Goal: Find contact information: Find contact information

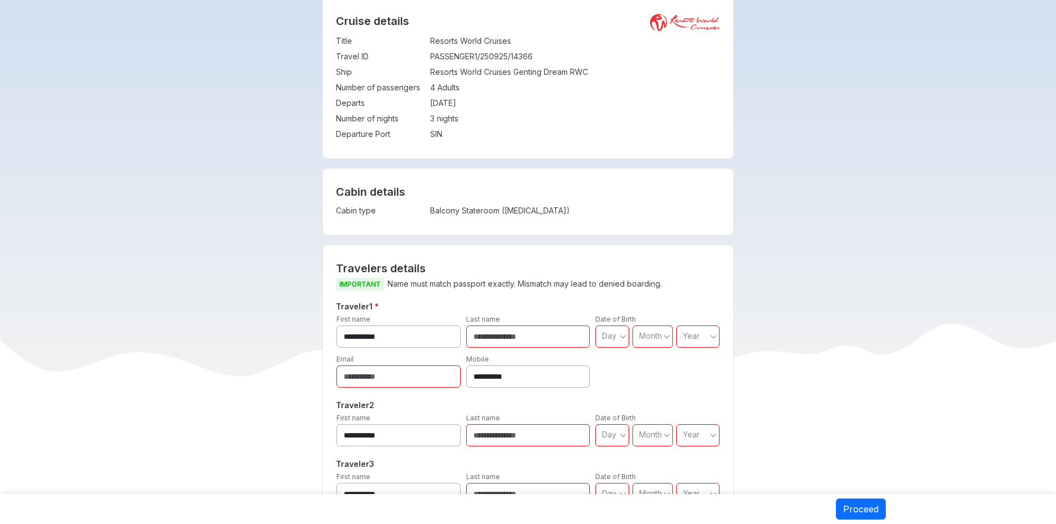
scroll to position [610, 0]
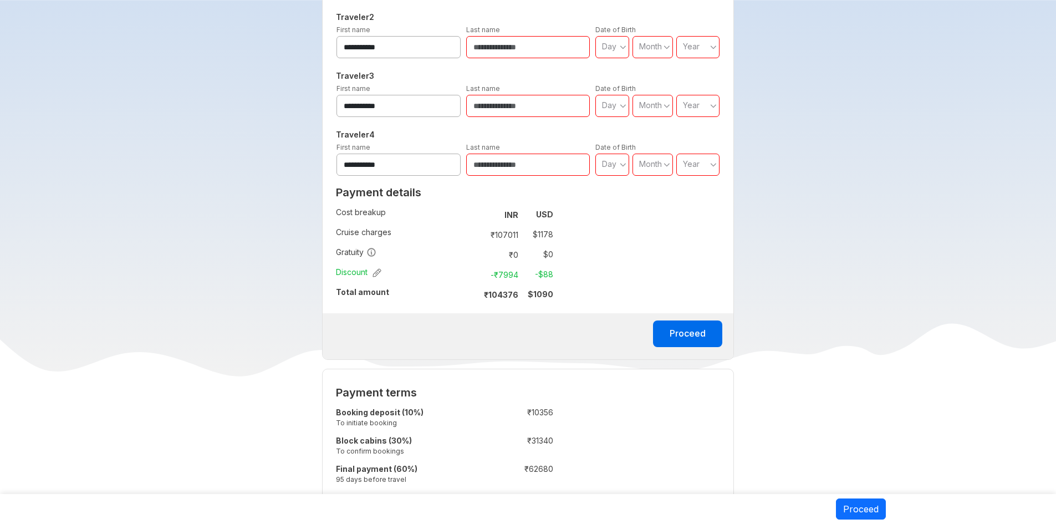
click at [377, 268] on button "button" at bounding box center [376, 272] width 12 height 11
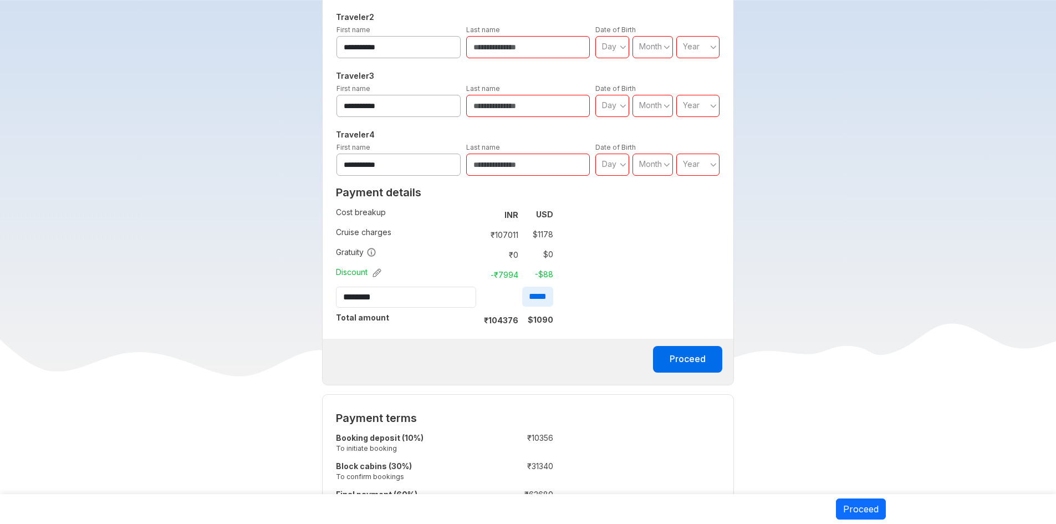
click at [528, 295] on input "*****" at bounding box center [537, 297] width 31 height 20
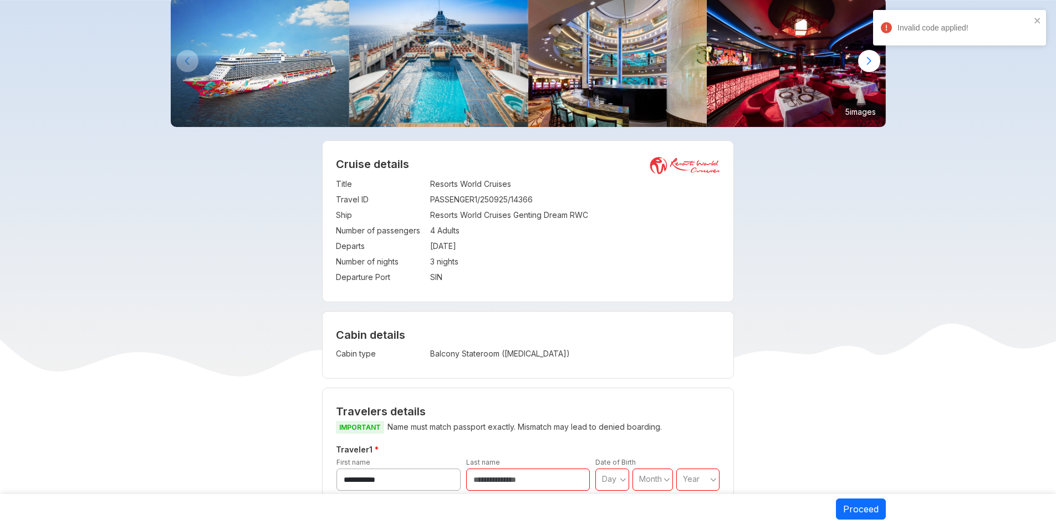
scroll to position [0, 0]
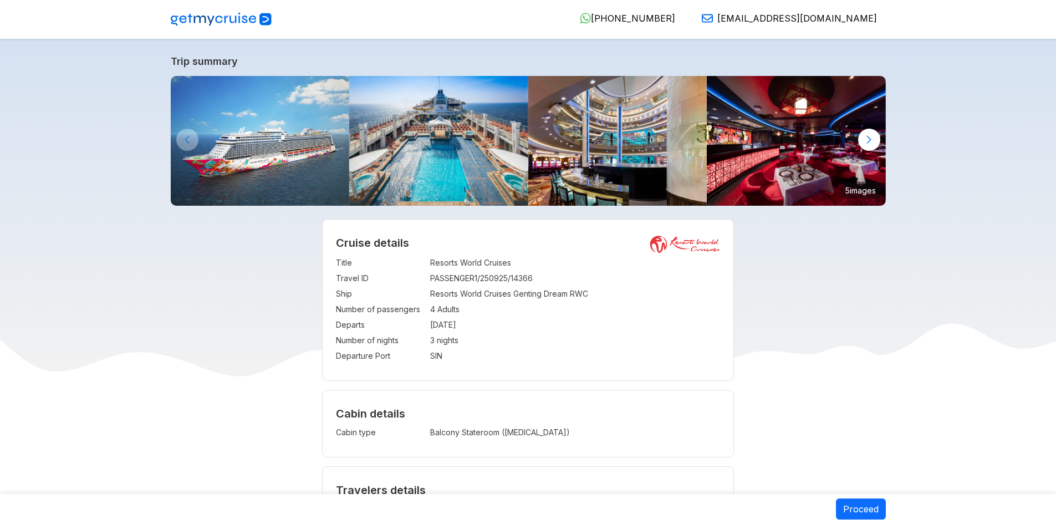
click at [241, 21] on img at bounding box center [221, 19] width 101 height 13
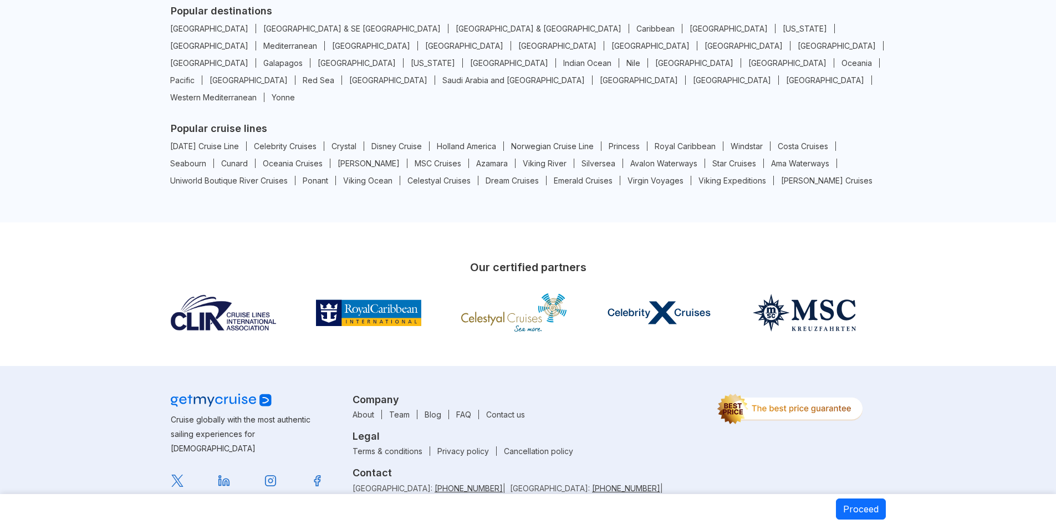
scroll to position [1932, 0]
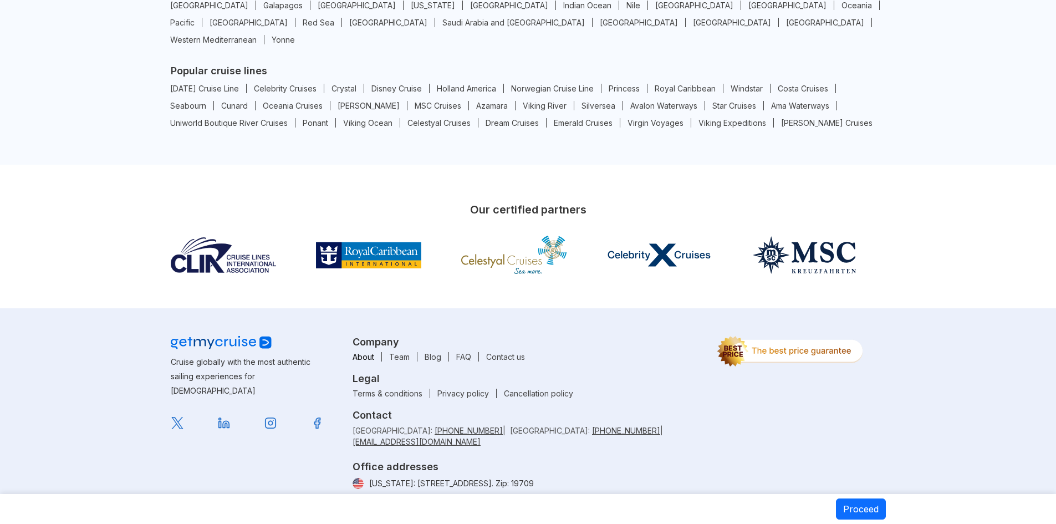
click at [365, 352] on link "About" at bounding box center [363, 356] width 37 height 9
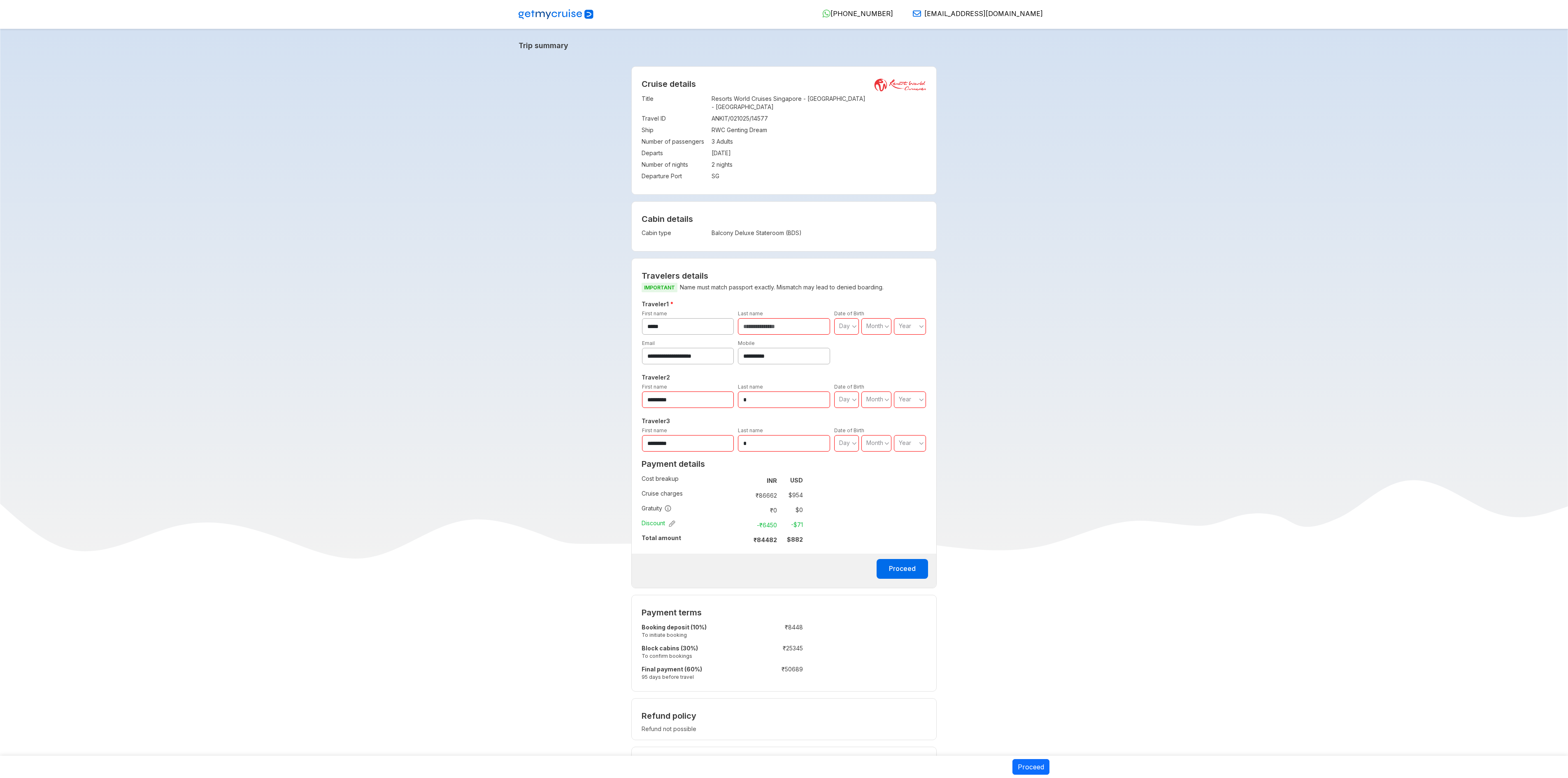
drag, startPoint x: 773, startPoint y: 1, endPoint x: 1047, endPoint y: 418, distance: 499.0
click at [784, 389] on div "**********" at bounding box center [784, 708] width 541 height 1285
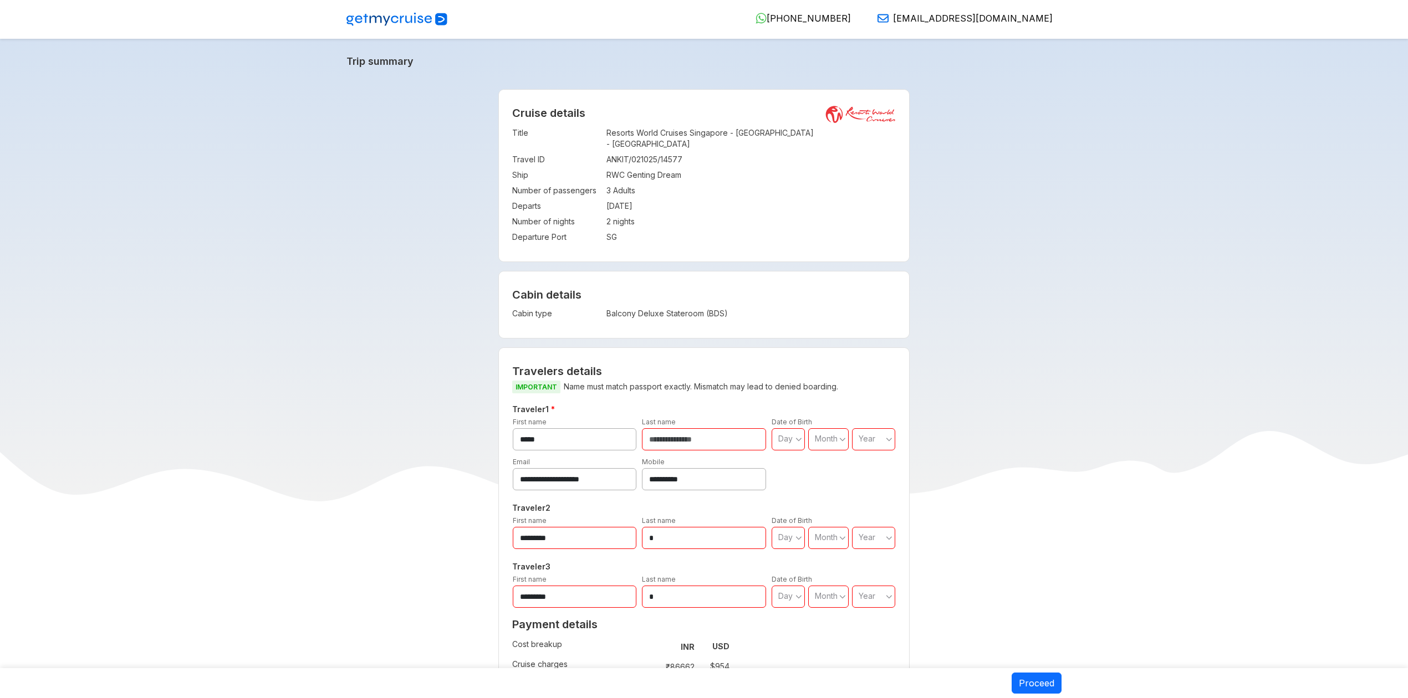
drag, startPoint x: 2123, startPoint y: 1, endPoint x: 1047, endPoint y: 233, distance: 1100.5
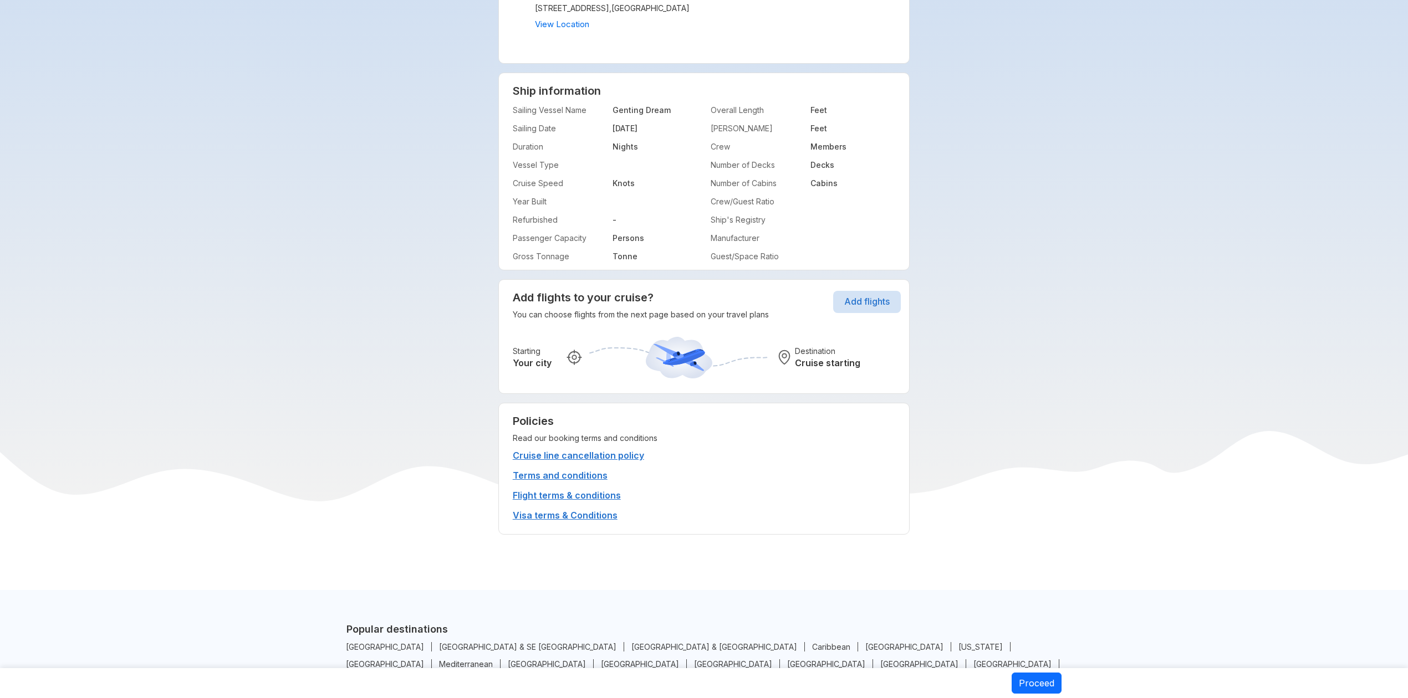
scroll to position [1767, 0]
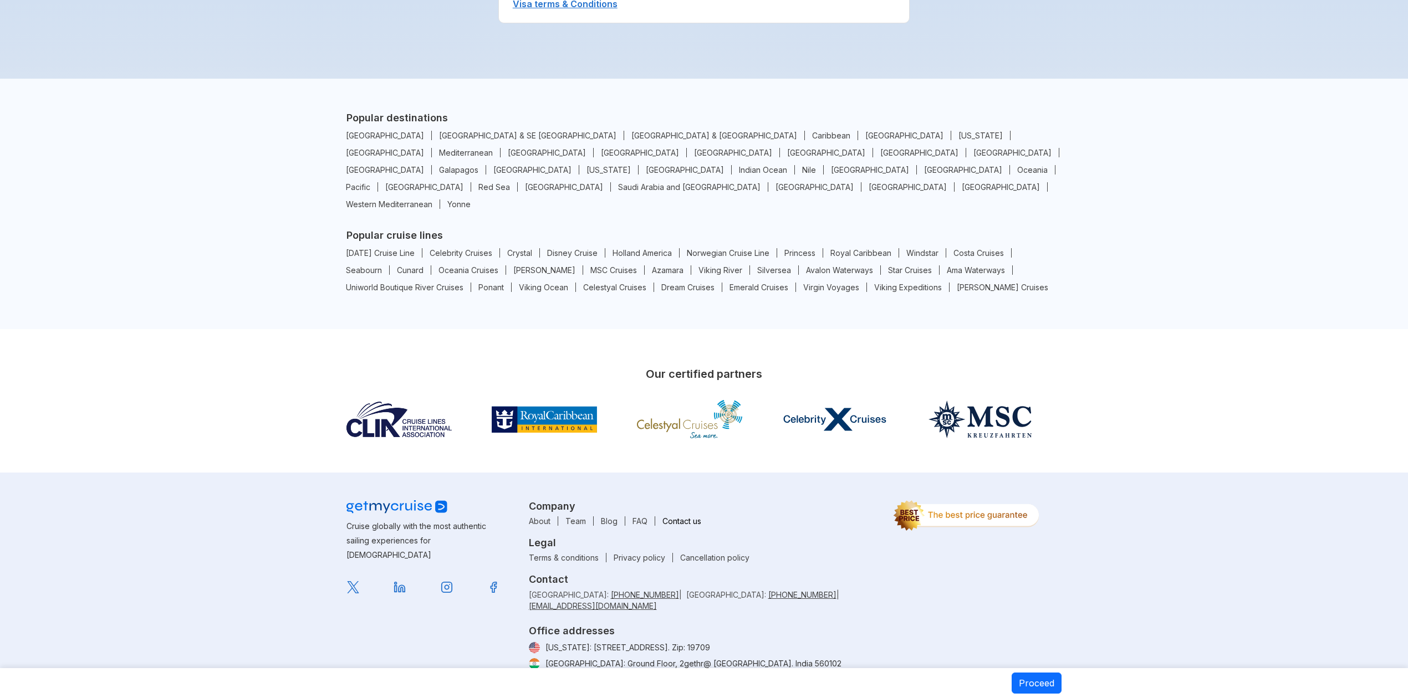
click at [674, 517] on link "Contact us" at bounding box center [681, 521] width 53 height 9
